Goal: Task Accomplishment & Management: Complete application form

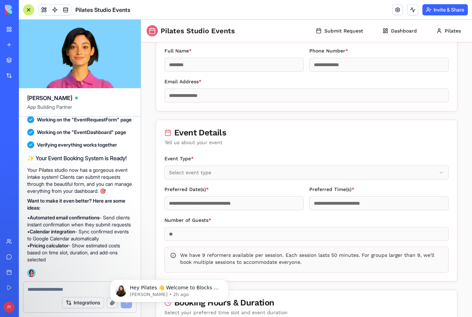
scroll to position [137, 0]
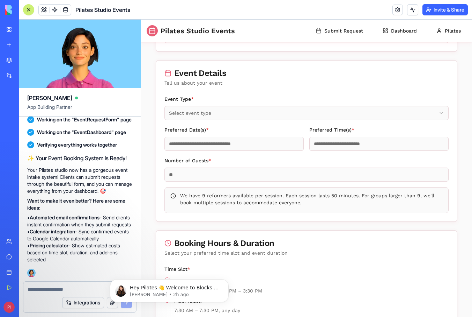
click at [269, 140] on input "Preferred Date(s) *" at bounding box center [234, 144] width 139 height 14
click at [346, 146] on input "Preferred Time(s) *" at bounding box center [379, 144] width 139 height 14
click at [267, 165] on div "Number of Guests *" at bounding box center [307, 168] width 284 height 25
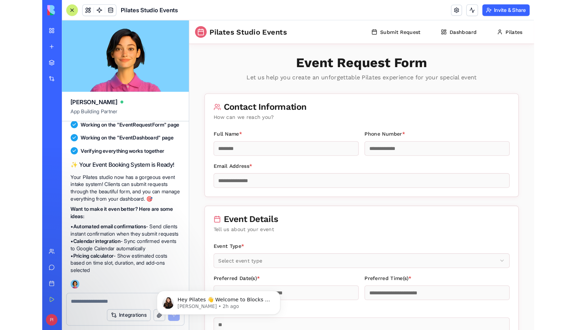
scroll to position [633, 0]
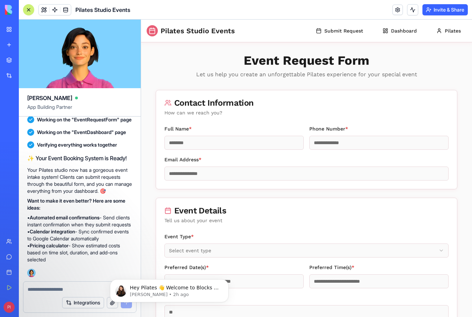
click at [73, 285] on div at bounding box center [79, 286] width 113 height 11
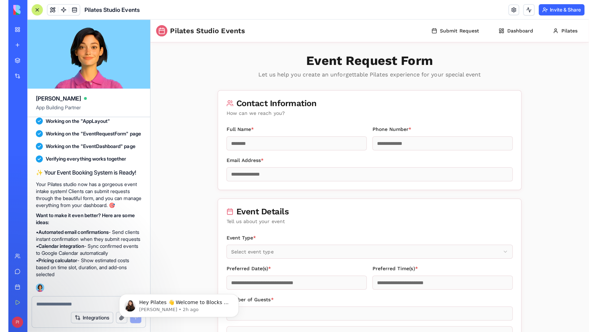
scroll to position [618, 0]
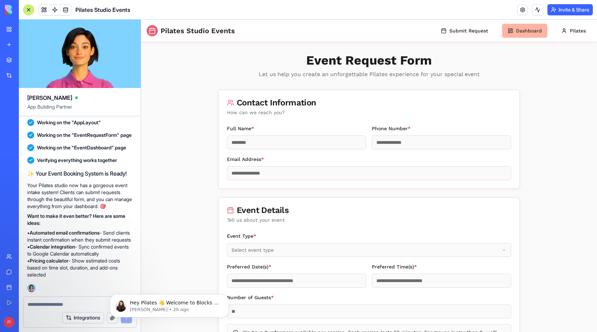
click at [472, 31] on button "Dashboard" at bounding box center [524, 31] width 45 height 14
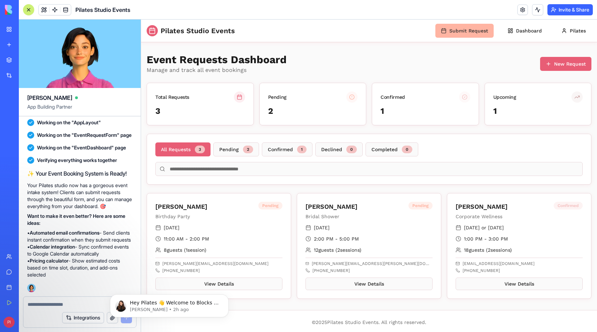
click at [472, 33] on button "Submit Request" at bounding box center [465, 31] width 58 height 14
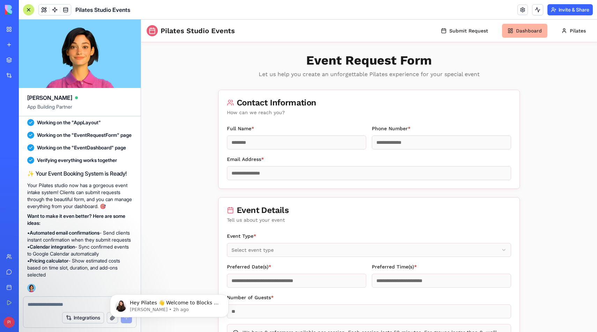
click at [472, 31] on button "Dashboard" at bounding box center [524, 31] width 45 height 14
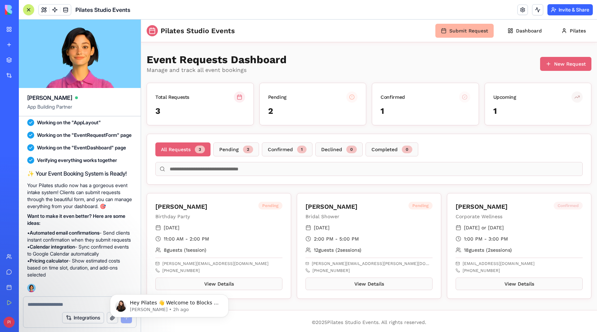
click at [472, 32] on button "Submit Request" at bounding box center [465, 31] width 58 height 14
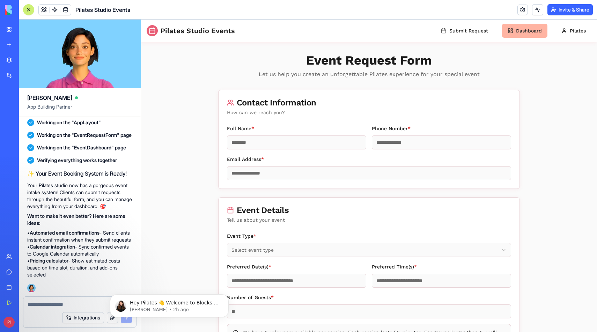
click at [472, 31] on button "Dashboard" at bounding box center [524, 31] width 45 height 14
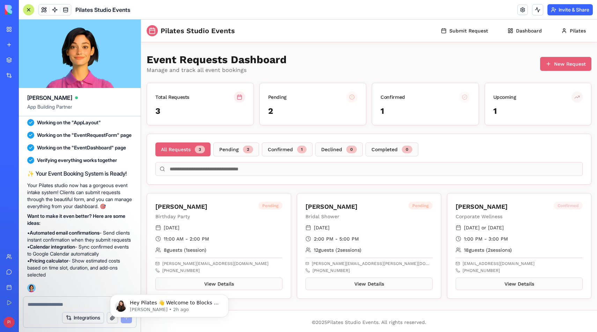
click at [83, 302] on textarea at bounding box center [80, 304] width 104 height 7
type textarea "*"
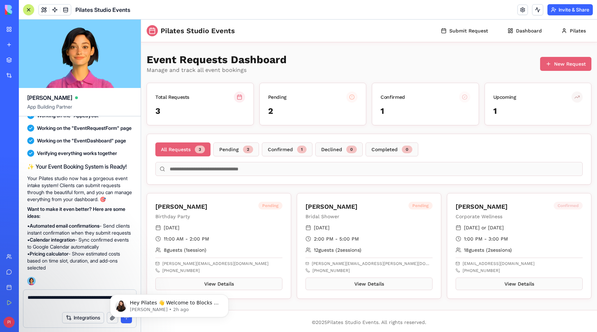
click at [81, 316] on button "Integrations" at bounding box center [83, 317] width 42 height 11
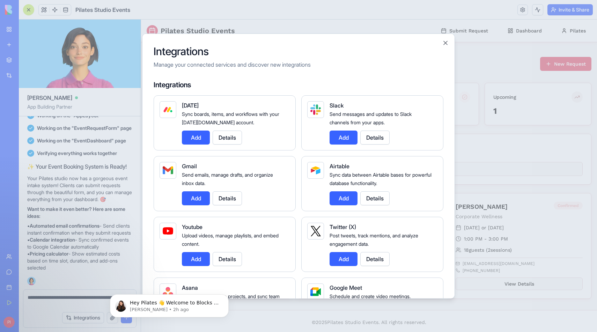
click at [191, 197] on button "Add" at bounding box center [196, 198] width 28 height 14
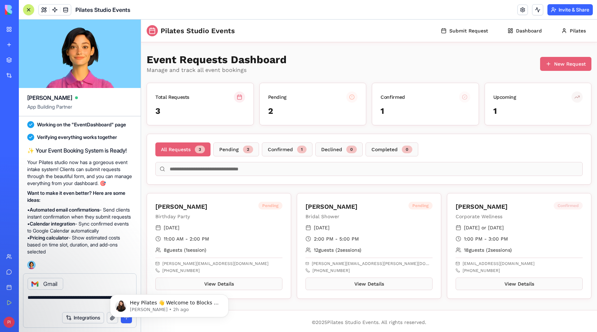
scroll to position [641, 0]
click at [74, 304] on textarea "**********" at bounding box center [80, 301] width 104 height 14
type textarea "**********"
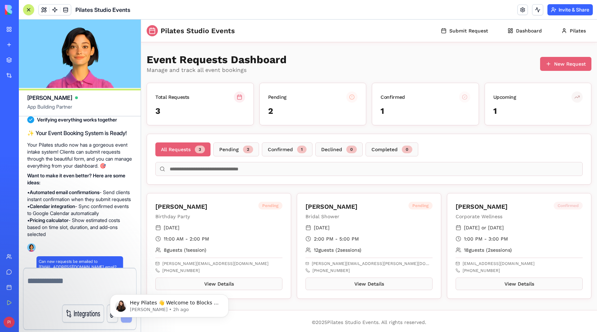
scroll to position [651, 0]
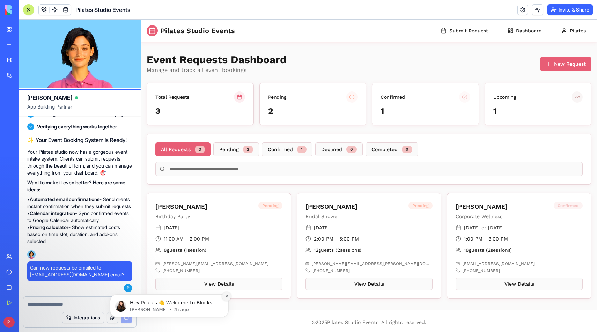
click at [227, 297] on icon "Dismiss notification" at bounding box center [226, 296] width 2 height 2
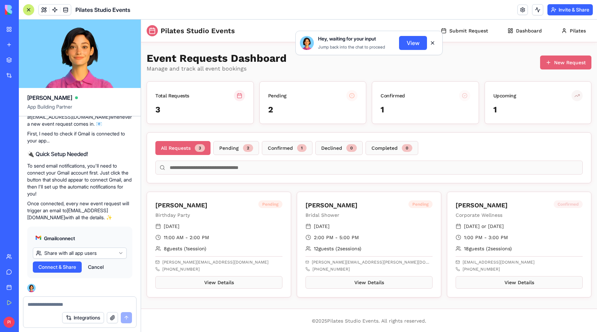
scroll to position [2, 0]
click at [467, 31] on div "Hey, waiting for your input Jump back into the chat to proceed View" at bounding box center [369, 38] width 456 height 36
click at [45, 271] on span "Connect & Share" at bounding box center [57, 267] width 38 height 7
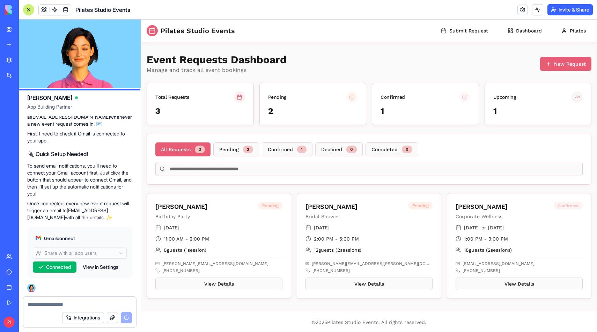
scroll to position [857, 0]
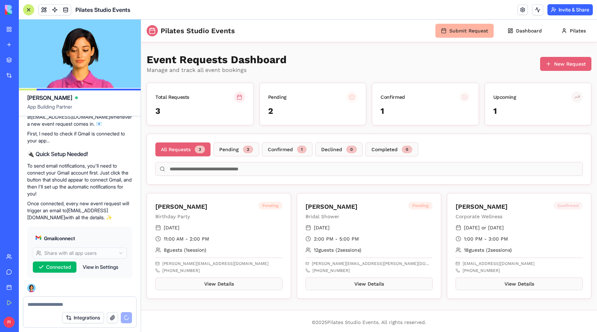
click at [467, 33] on button "Submit Request" at bounding box center [465, 31] width 58 height 14
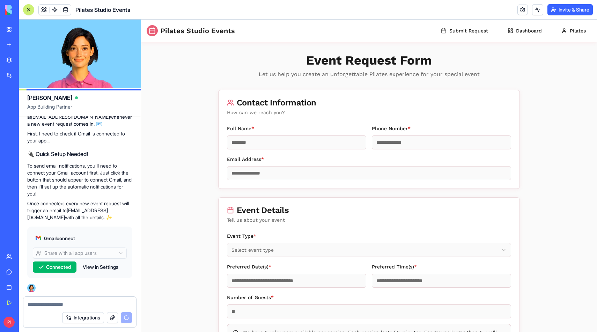
click at [52, 302] on textarea at bounding box center [80, 304] width 104 height 7
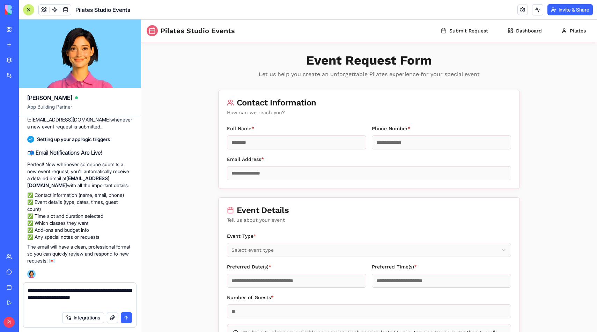
scroll to position [1052, 0]
type textarea "**********"
